Goal: Information Seeking & Learning: Learn about a topic

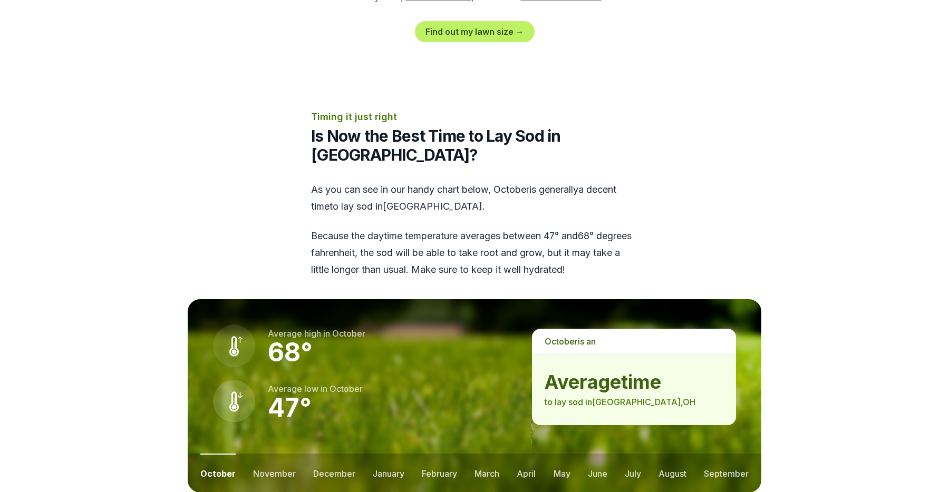
scroll to position [1289, 0]
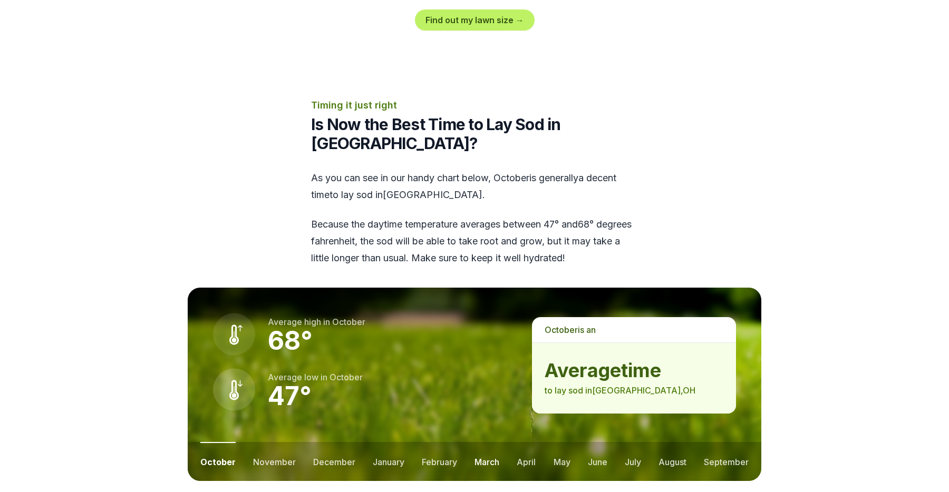
click at [495, 442] on button "march" at bounding box center [487, 461] width 25 height 39
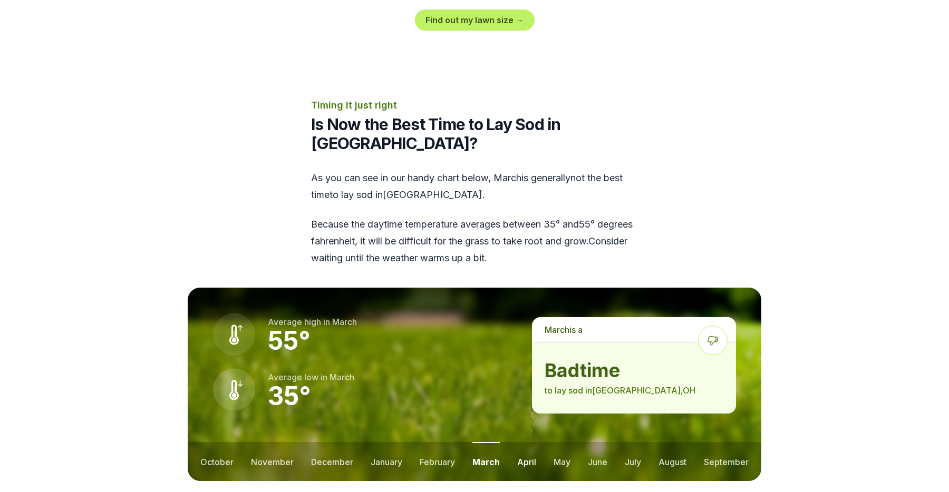
click at [526, 442] on button "april" at bounding box center [526, 461] width 19 height 39
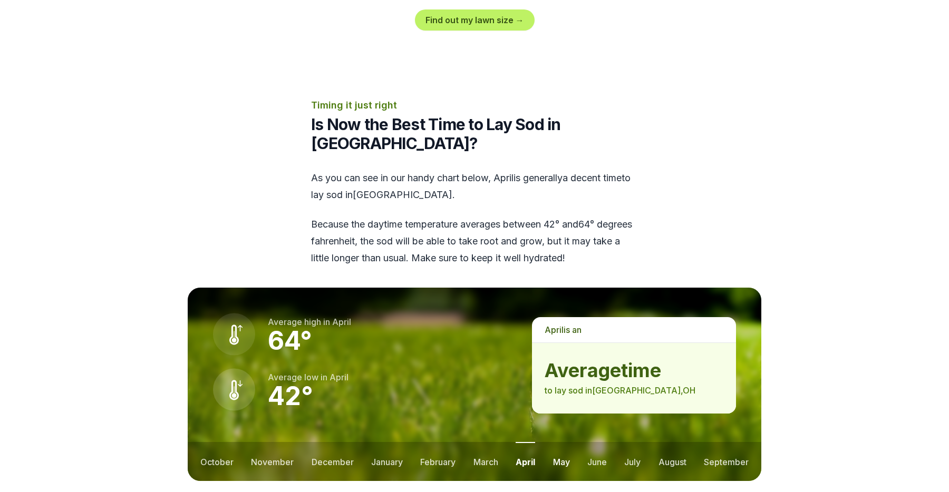
click at [564, 442] on button "may" at bounding box center [561, 461] width 17 height 39
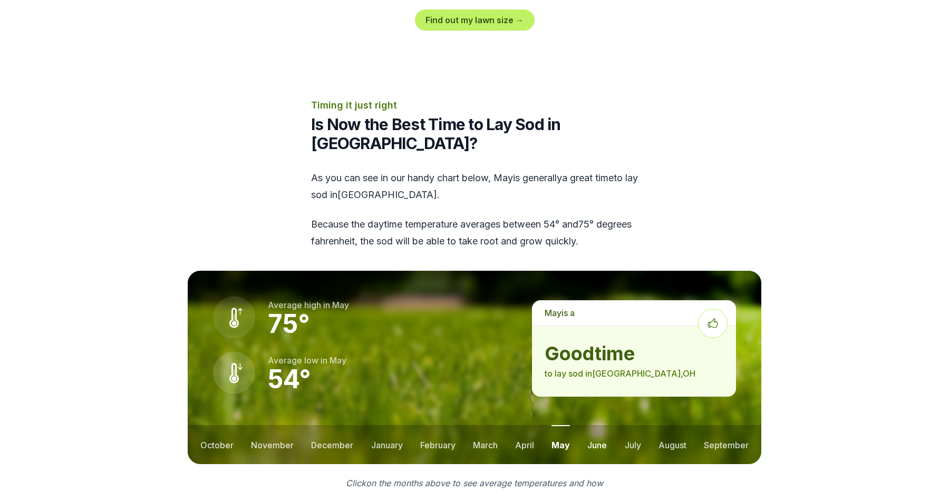
click at [595, 425] on button "june" at bounding box center [597, 444] width 20 height 39
click at [635, 425] on button "july" at bounding box center [633, 444] width 16 height 39
click at [682, 425] on button "august" at bounding box center [673, 444] width 28 height 39
click at [731, 425] on button "september" at bounding box center [726, 444] width 45 height 39
click at [225, 425] on button "october" at bounding box center [216, 444] width 33 height 39
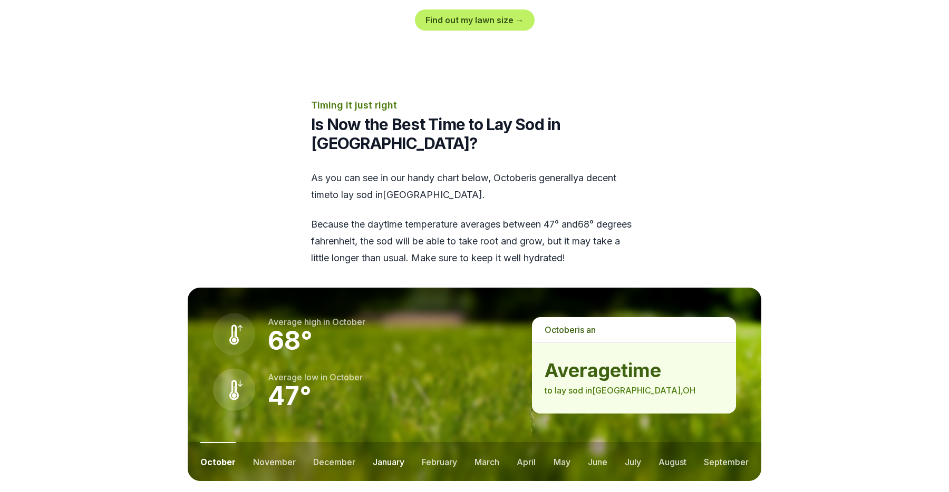
click at [375, 442] on button "january" at bounding box center [389, 461] width 32 height 39
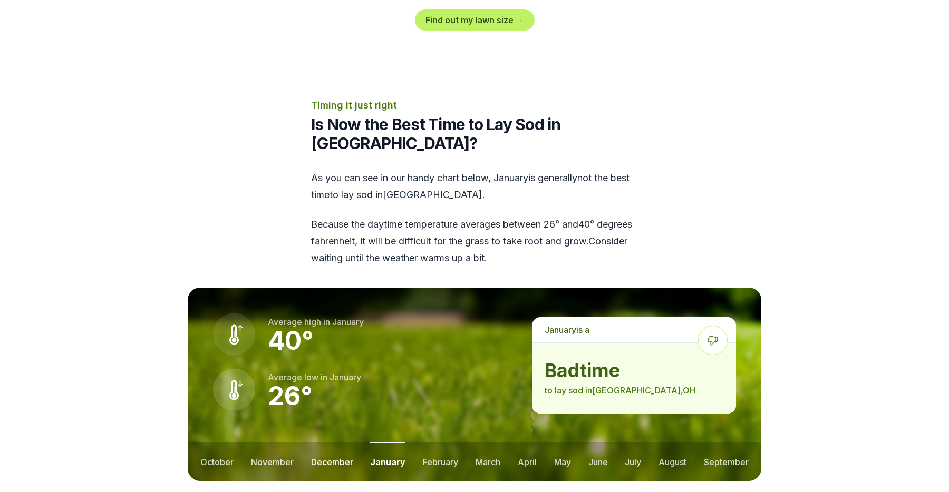
click at [337, 442] on button "december" at bounding box center [332, 461] width 42 height 39
click at [492, 442] on button "march" at bounding box center [487, 461] width 25 height 39
click at [529, 442] on button "april" at bounding box center [526, 461] width 19 height 39
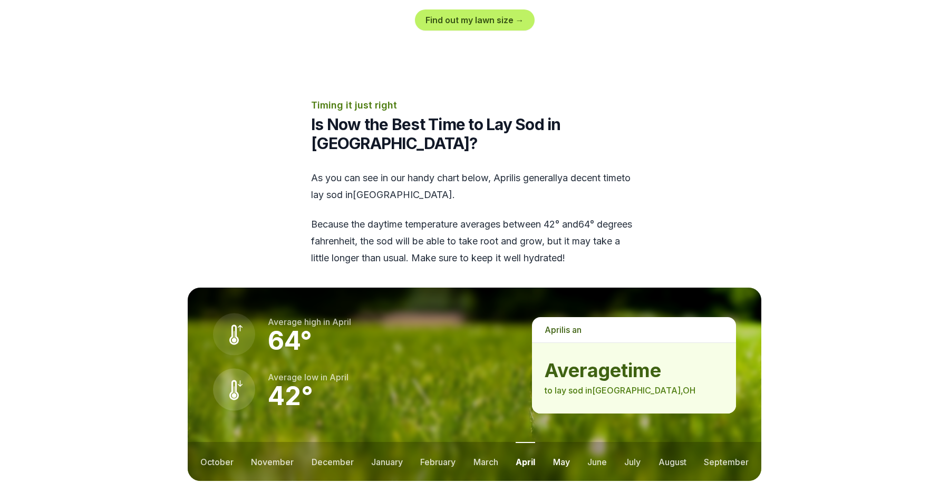
click at [566, 442] on button "may" at bounding box center [561, 461] width 17 height 39
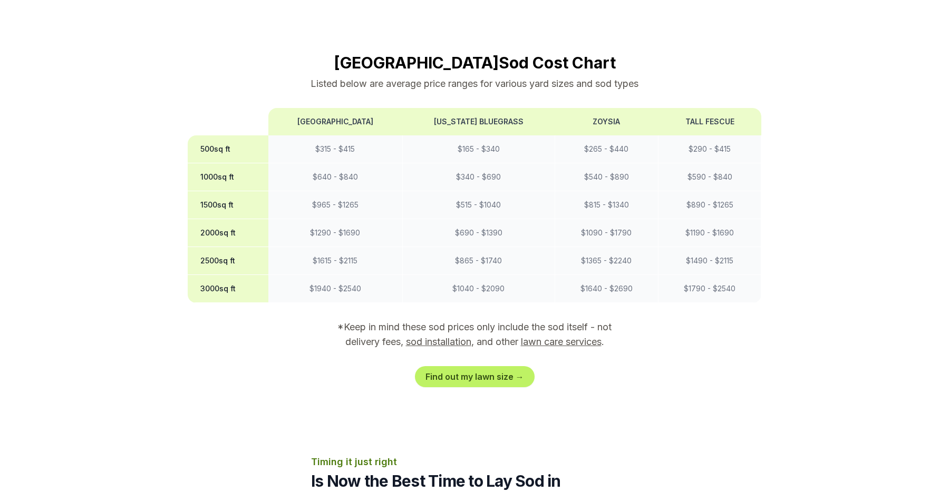
scroll to position [932, 0]
click at [429, 336] on link "sod installation" at bounding box center [438, 341] width 65 height 11
